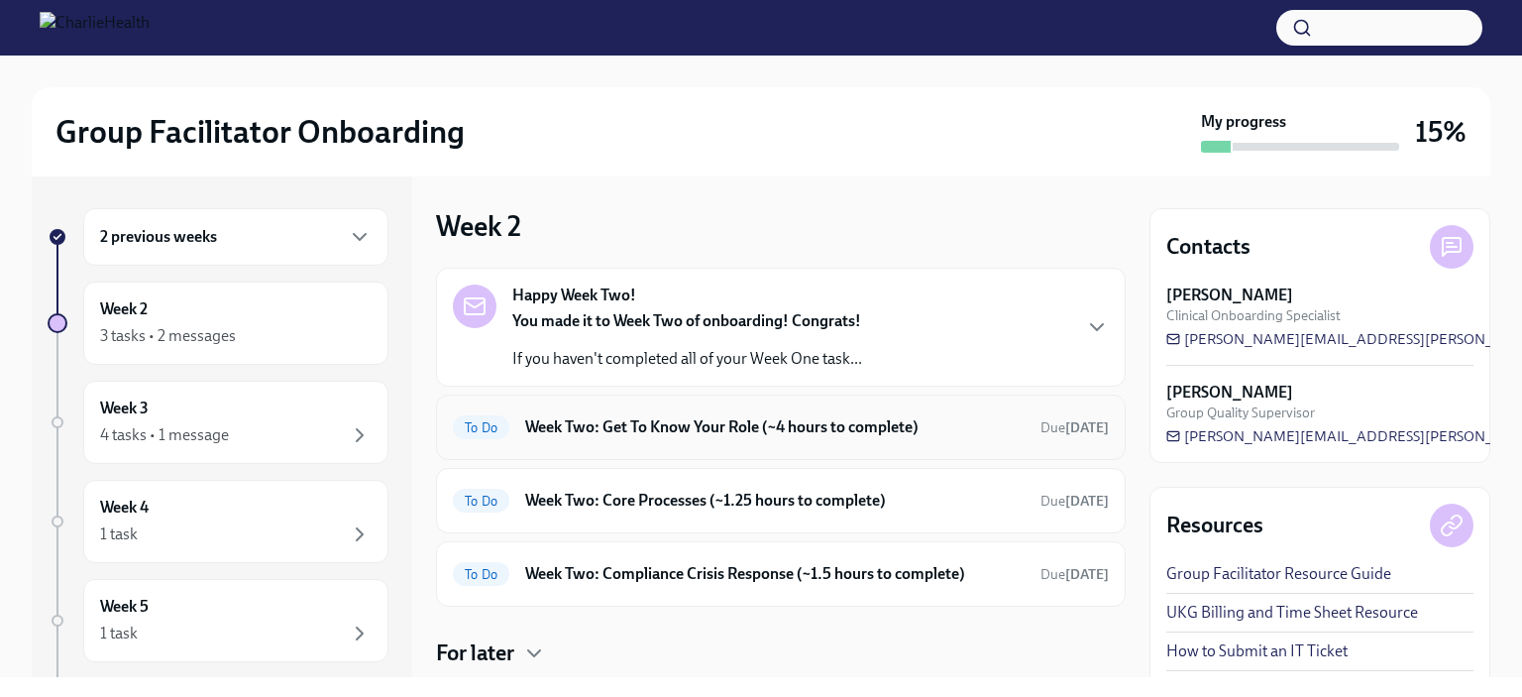
click at [761, 435] on h6 "Week Two: Get To Know Your Role (~4 hours to complete)" at bounding box center [775, 427] width 500 height 22
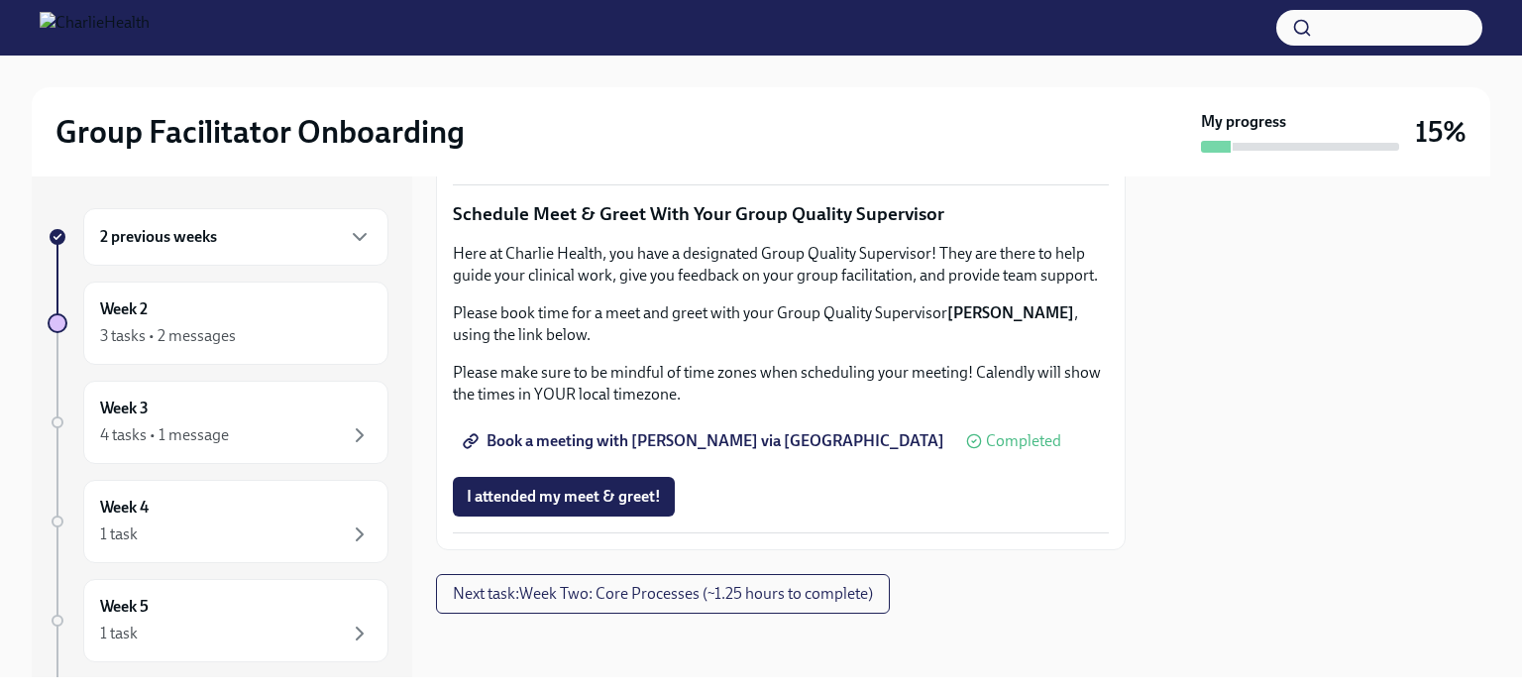
scroll to position [1506, 0]
click at [739, 103] on span "Complete this form to schedule your observations" at bounding box center [647, 93] width 361 height 20
click at [736, 583] on button "Next task : Week Two: Core Processes (~1.25 hours to complete)" at bounding box center [663, 594] width 454 height 40
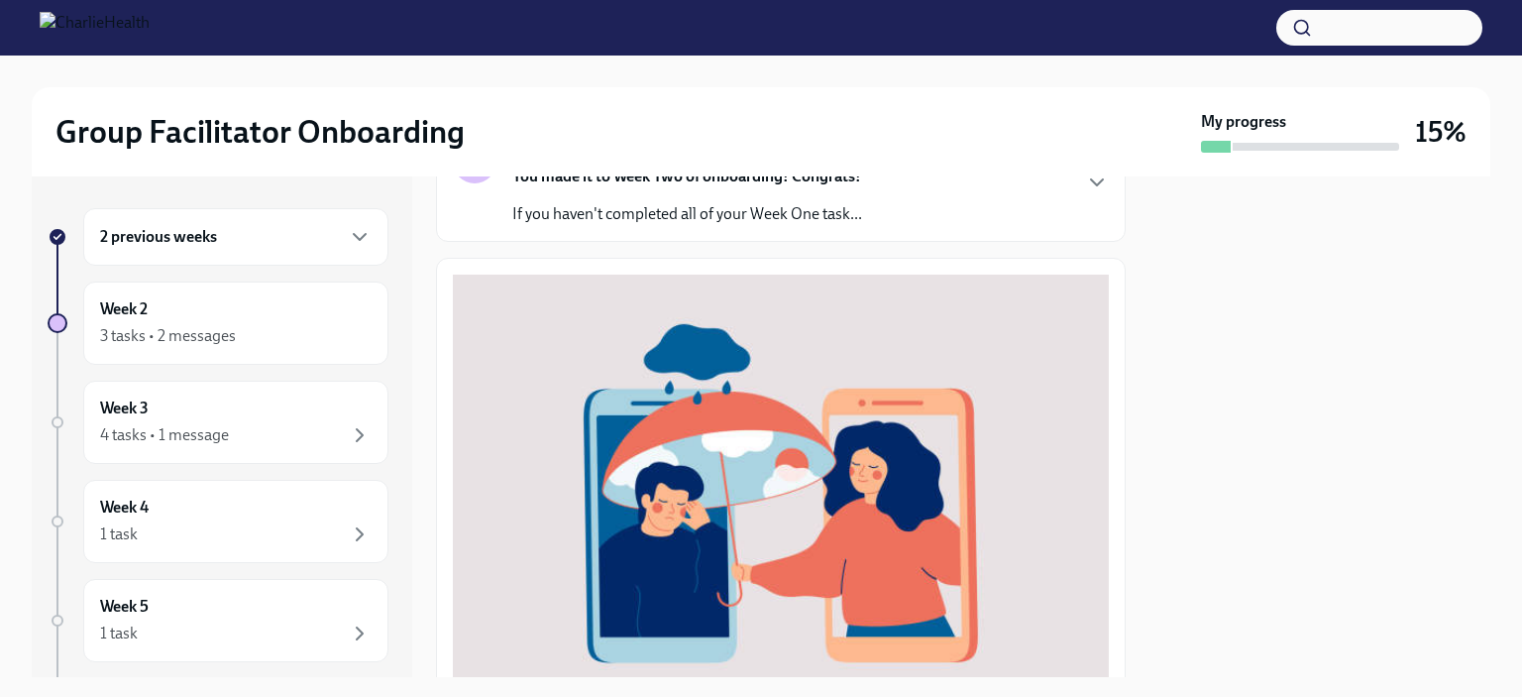
scroll to position [93, 0]
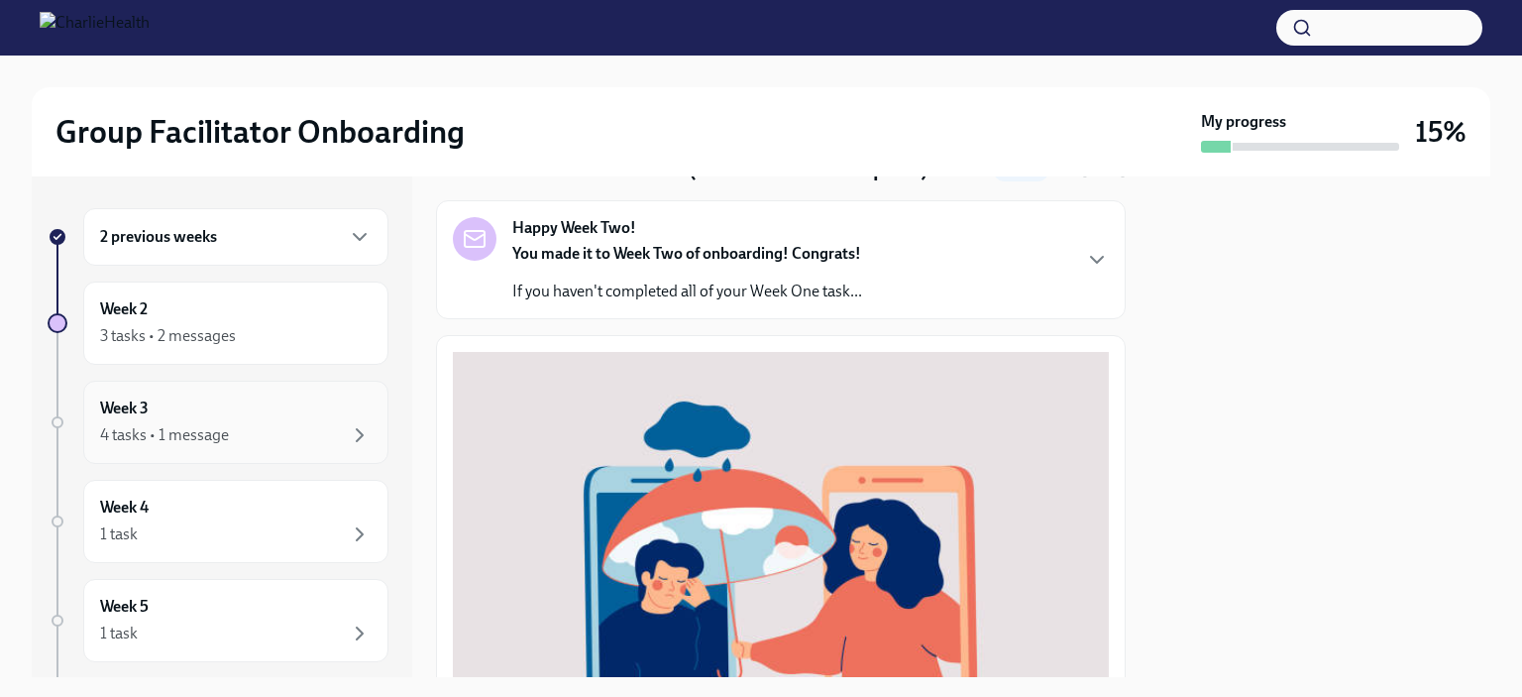
click at [293, 418] on div "Week 3 4 tasks • 1 message" at bounding box center [236, 422] width 272 height 50
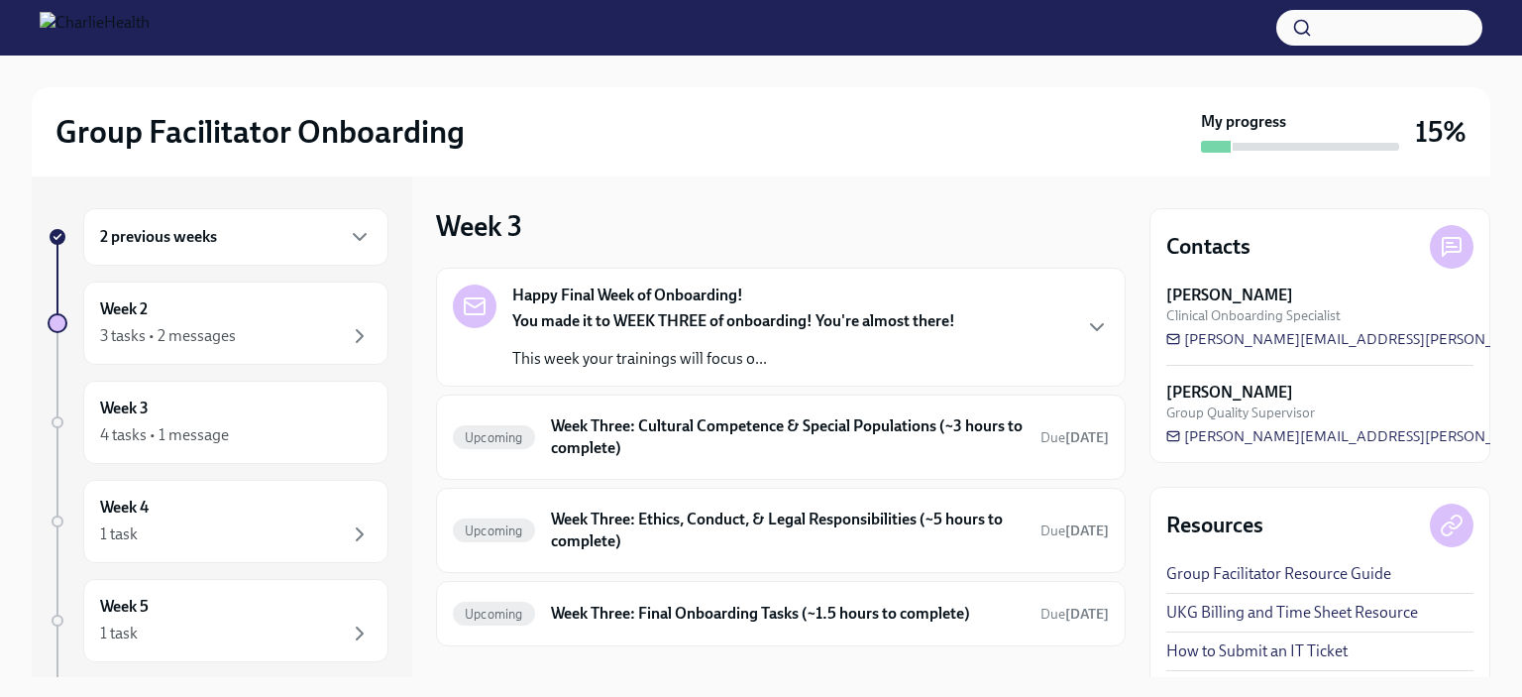
click at [1007, 193] on div "Week 3 Happy Final Week of Onboarding! You made it to WEEK THREE of onboarding!…" at bounding box center [781, 426] width 690 height 501
click at [1057, 314] on div "Happy Final Week of Onboarding! You made it to WEEK THREE of onboarding! You're…" at bounding box center [781, 326] width 656 height 85
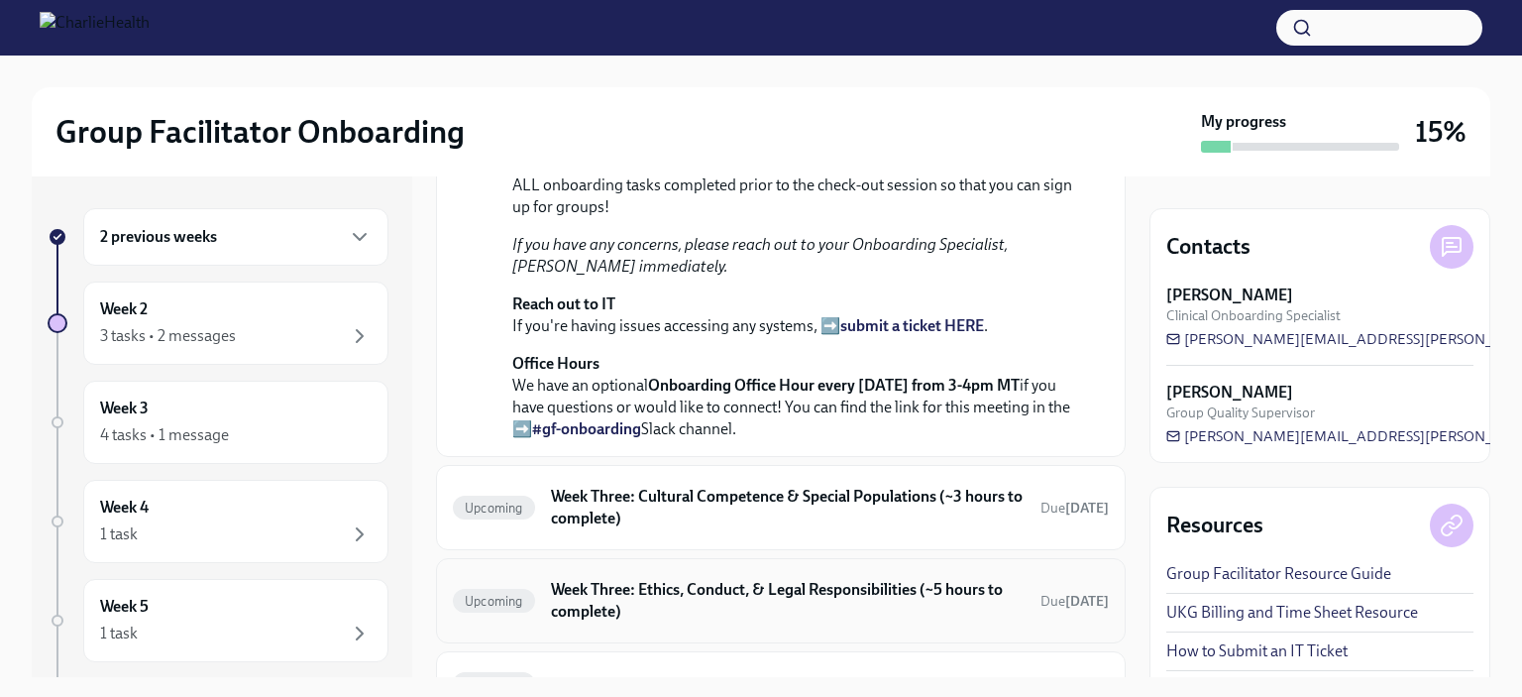
scroll to position [706, 0]
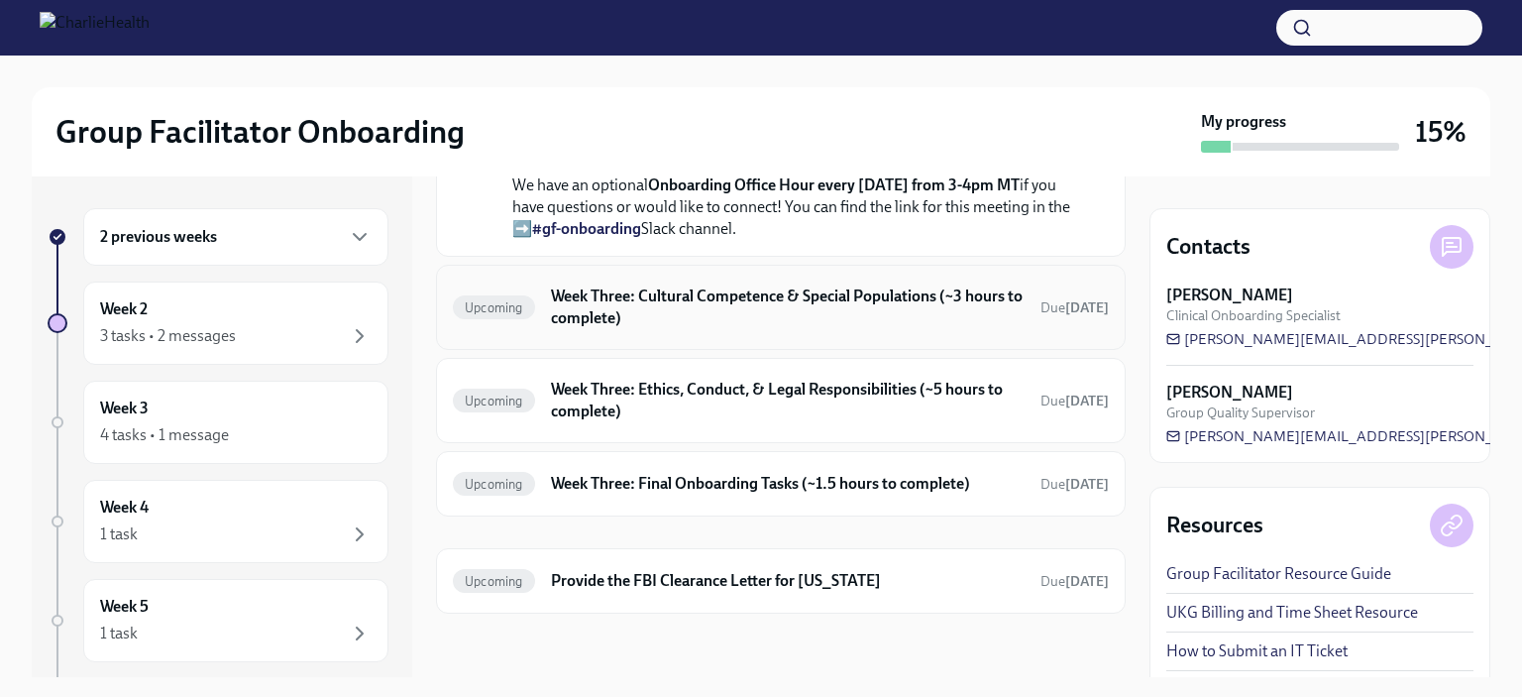
click at [892, 329] on h6 "Week Three: Cultural Competence & Special Populations (~3 hours to complete)" at bounding box center [788, 307] width 474 height 44
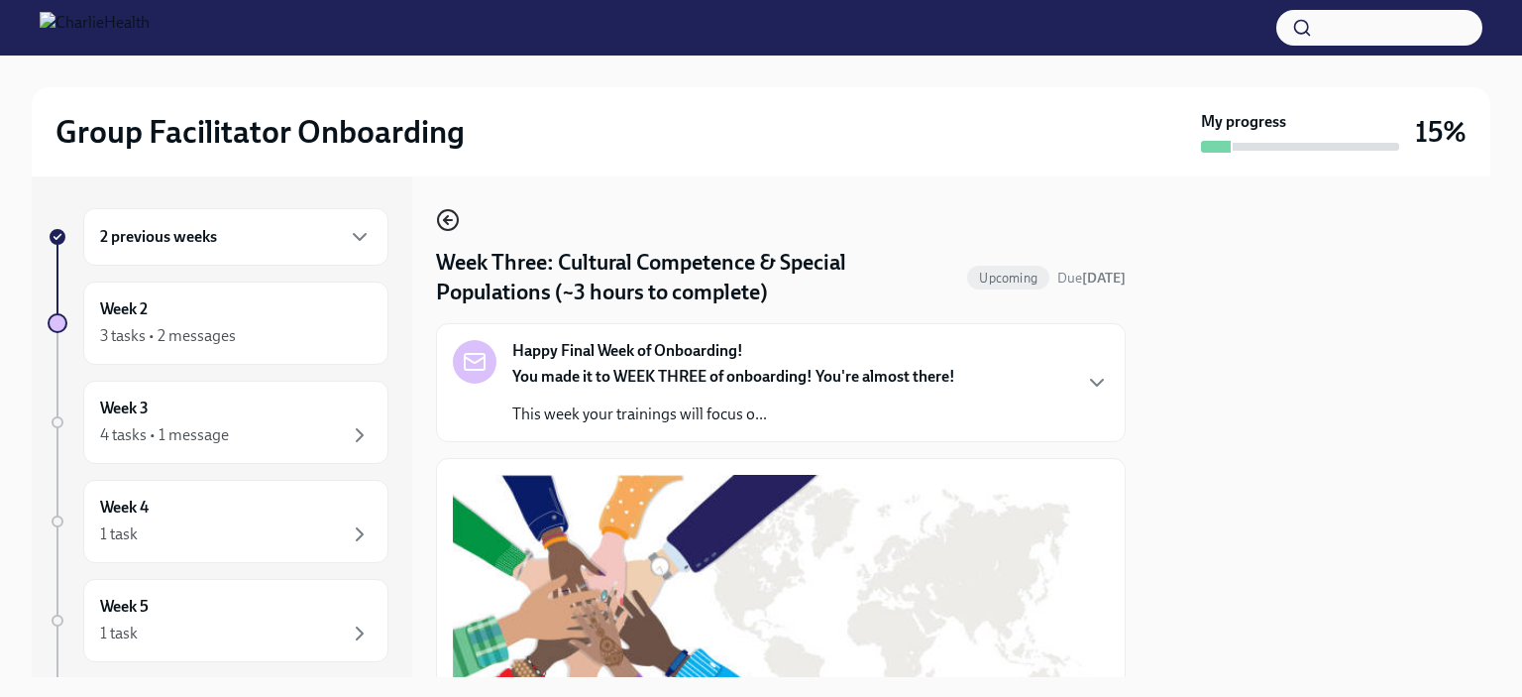
click at [458, 213] on icon "button" at bounding box center [448, 220] width 24 height 24
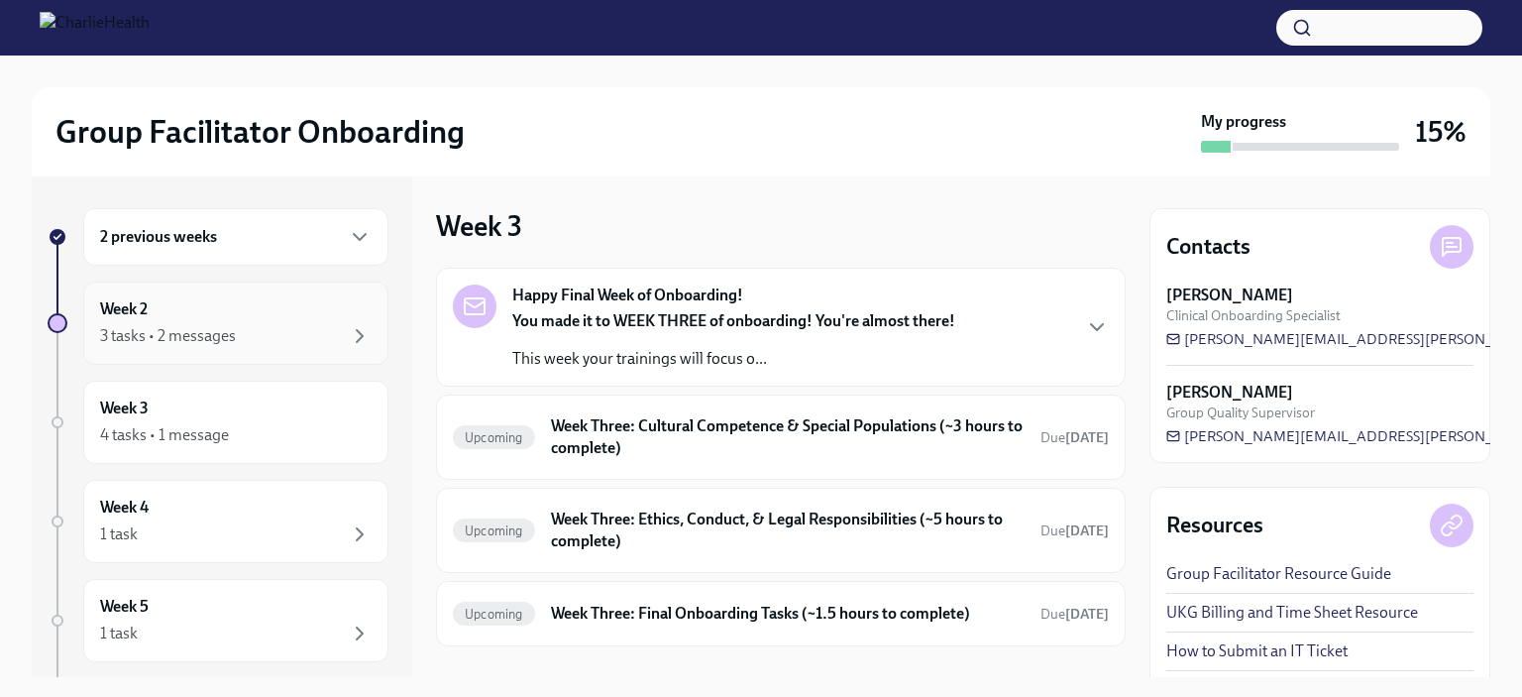
click at [251, 316] on div "Week 2 3 tasks • 2 messages" at bounding box center [236, 323] width 272 height 50
